Goal: Task Accomplishment & Management: Manage account settings

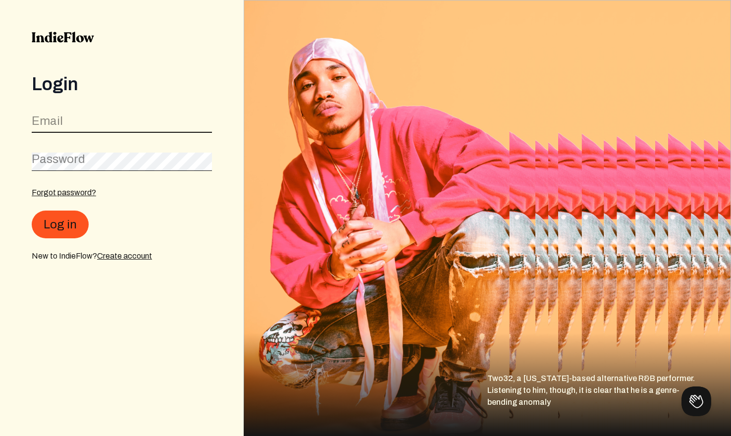
type input "[EMAIL_ADDRESS][DOMAIN_NAME]"
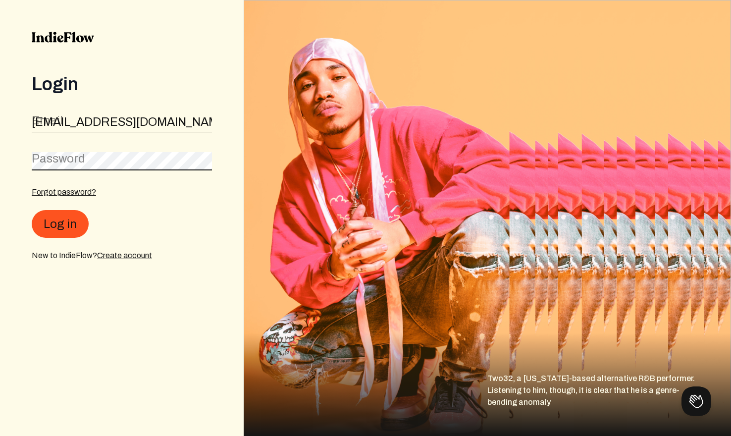
click at [59, 224] on button "Log in" at bounding box center [60, 224] width 57 height 28
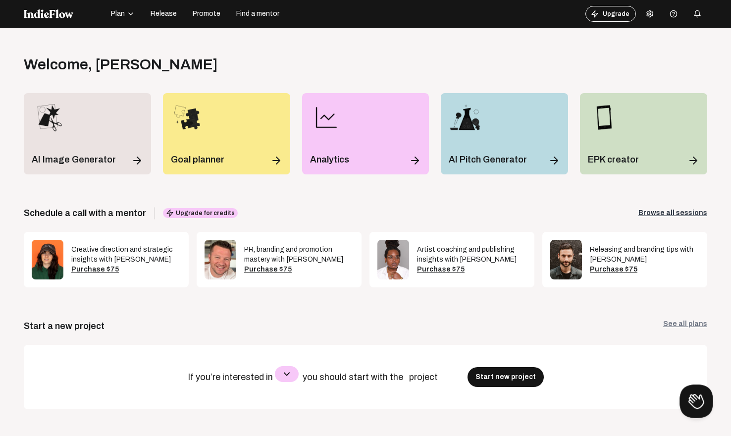
click at [700, 400] on button at bounding box center [694, 399] width 30 height 30
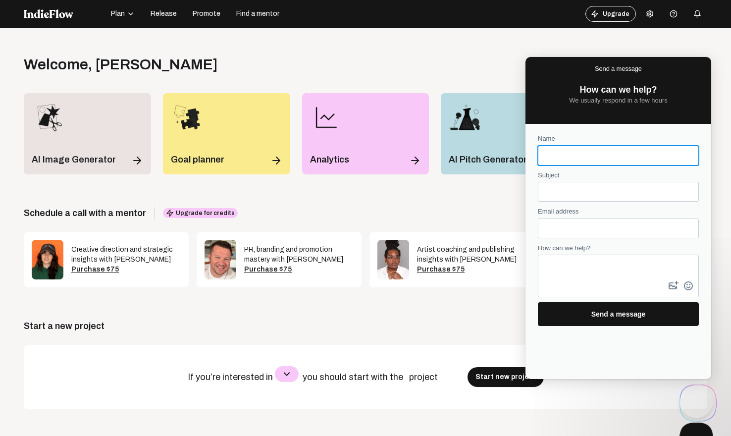
click at [693, 435] on button "Close Beacon popover" at bounding box center [694, 437] width 30 height 30
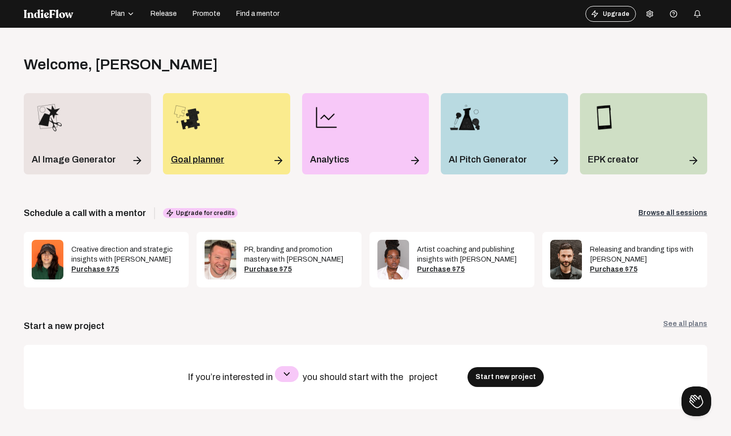
click at [223, 167] on div "Goal planner" at bounding box center [226, 133] width 127 height 81
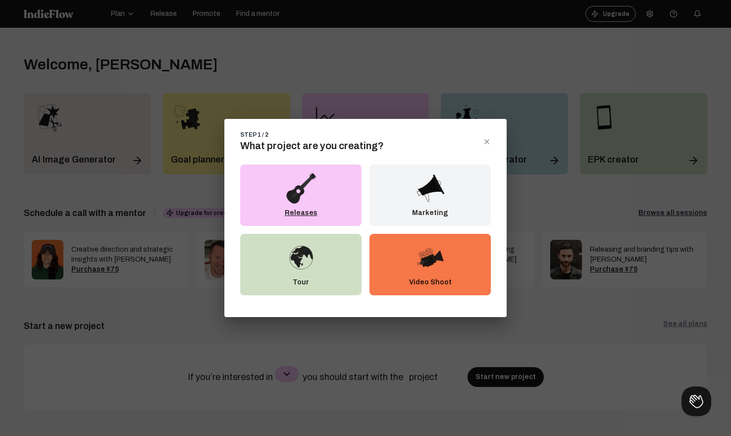
click at [308, 217] on p "Releases" at bounding box center [301, 213] width 33 height 10
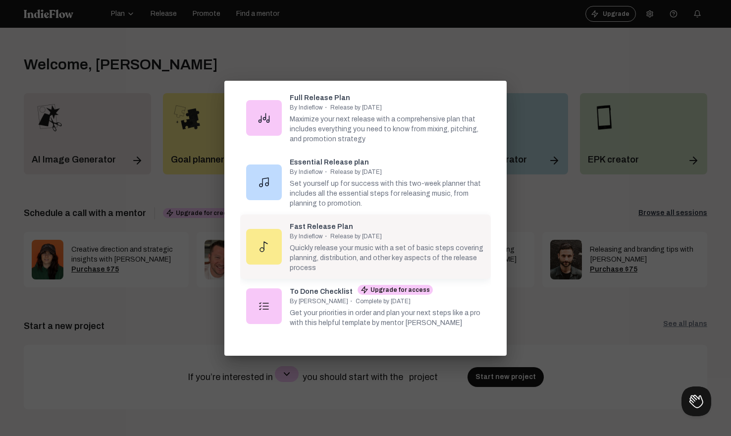
scroll to position [88, 0]
click at [386, 240] on div "Quickly release your music with a set of basic steps covering planning, distrib…" at bounding box center [387, 256] width 195 height 33
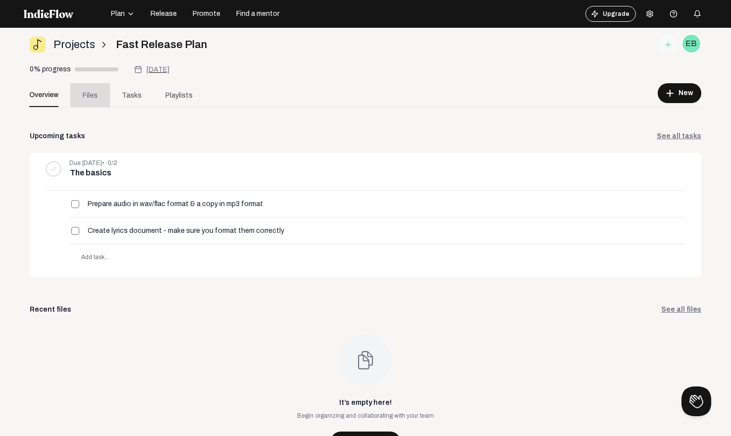
click at [90, 97] on span "Files" at bounding box center [90, 95] width 15 height 10
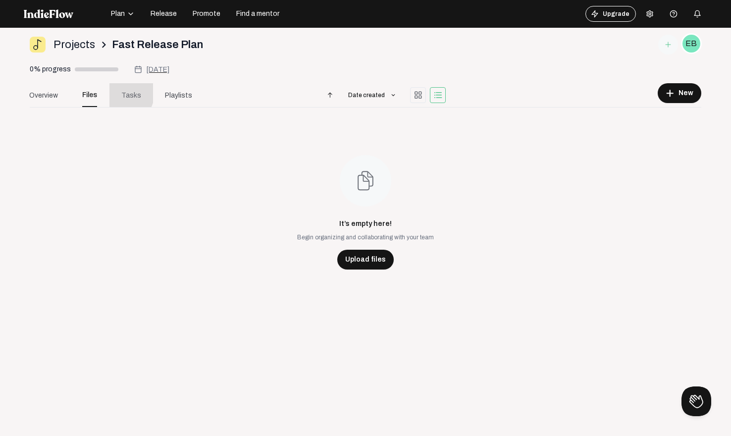
click at [122, 93] on span "Tasks" at bounding box center [131, 95] width 20 height 10
